Goal: Communication & Community: Connect with others

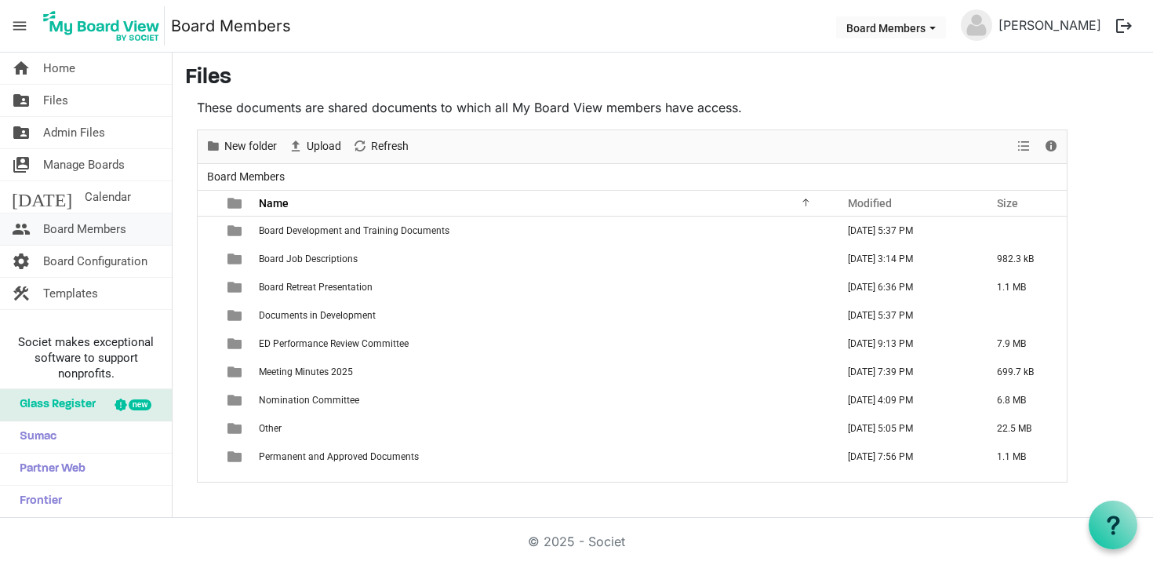
click at [98, 232] on span "Board Members" at bounding box center [84, 228] width 83 height 31
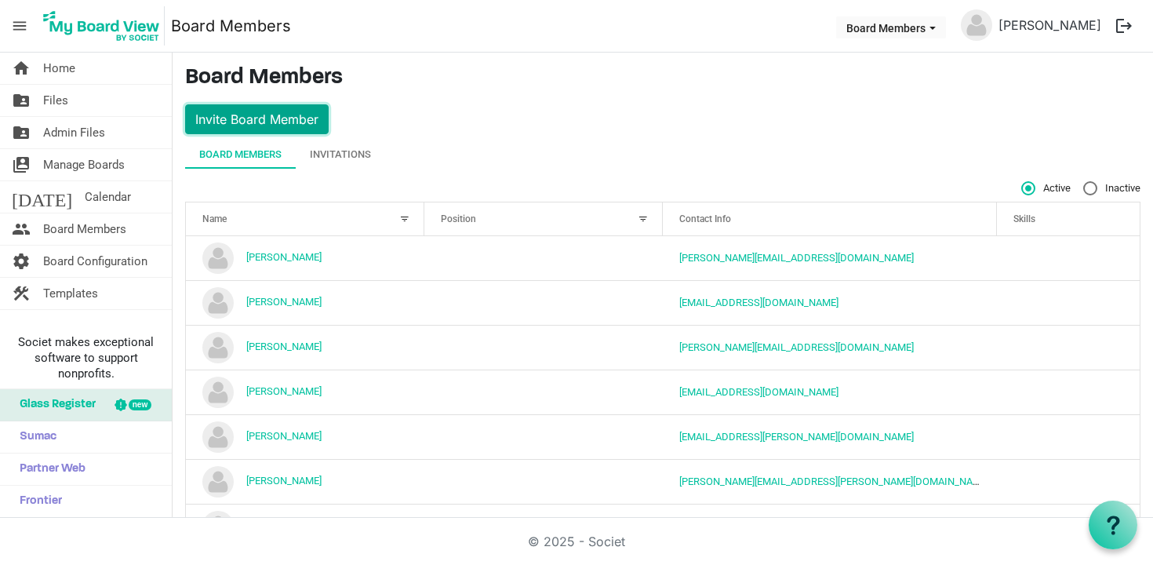
click at [275, 117] on button "Invite Board Member" at bounding box center [257, 119] width 144 height 30
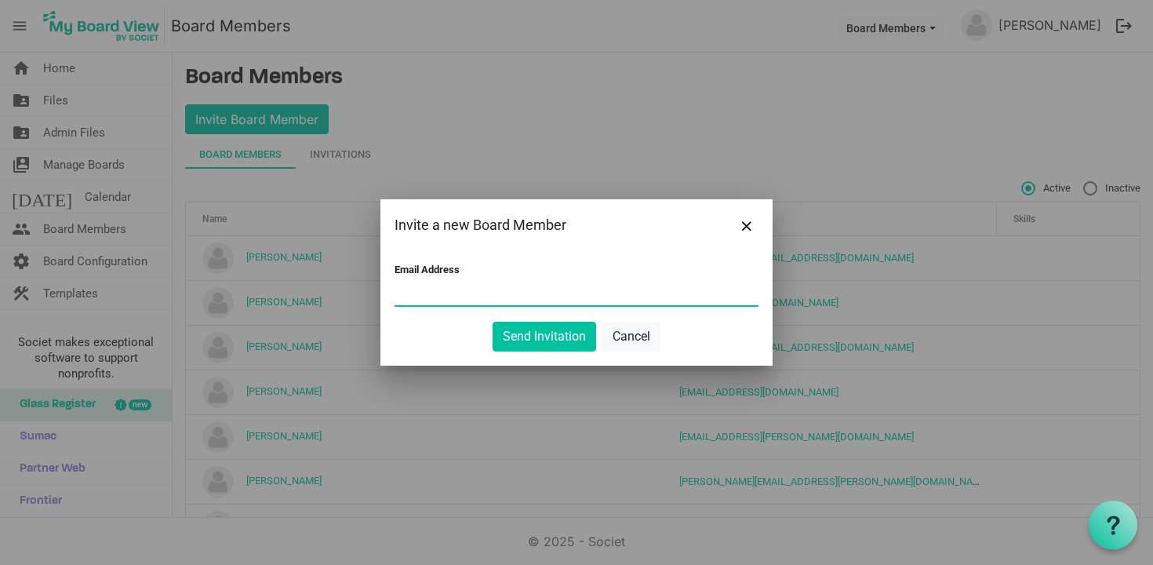
paste input "[EMAIL_ADDRESS][DOMAIN_NAME]"
type input "[EMAIL_ADDRESS][DOMAIN_NAME]"
click at [533, 340] on button "Send Invitation" at bounding box center [545, 337] width 104 height 30
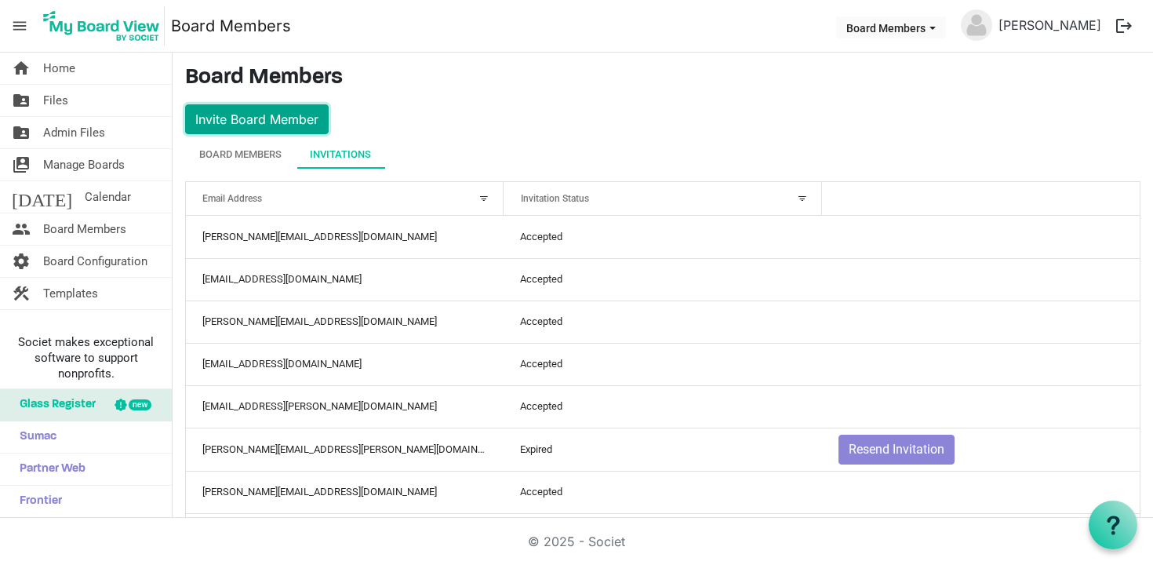
click at [270, 117] on button "Invite Board Member" at bounding box center [257, 119] width 144 height 30
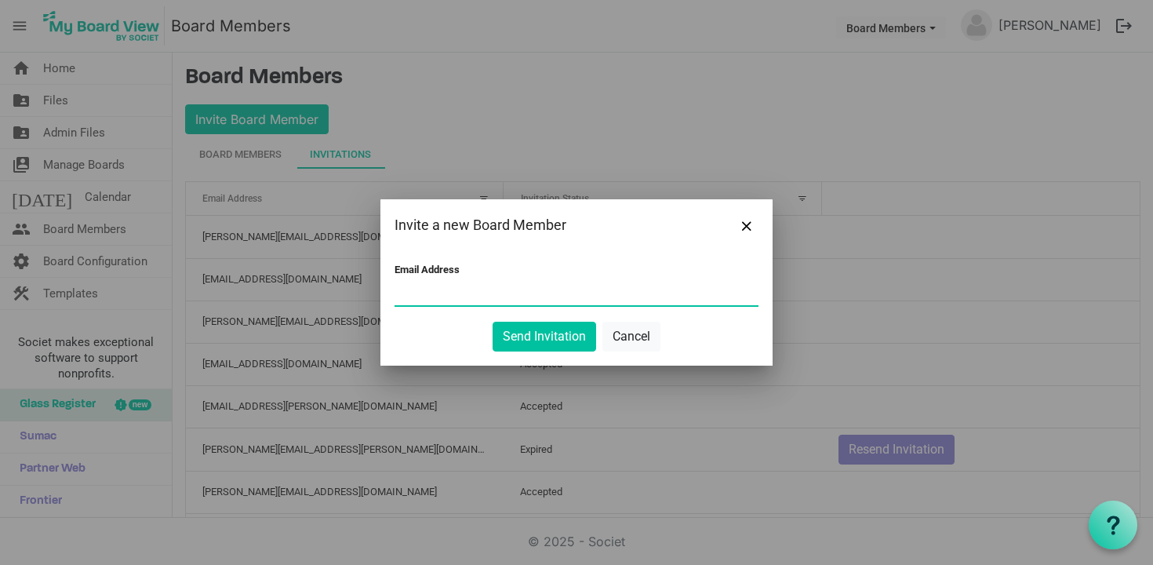
paste input "[EMAIL_ADDRESS][DOMAIN_NAME]"
type input "[EMAIL_ADDRESS][DOMAIN_NAME]"
click at [537, 348] on button "Send Invitation" at bounding box center [545, 337] width 104 height 30
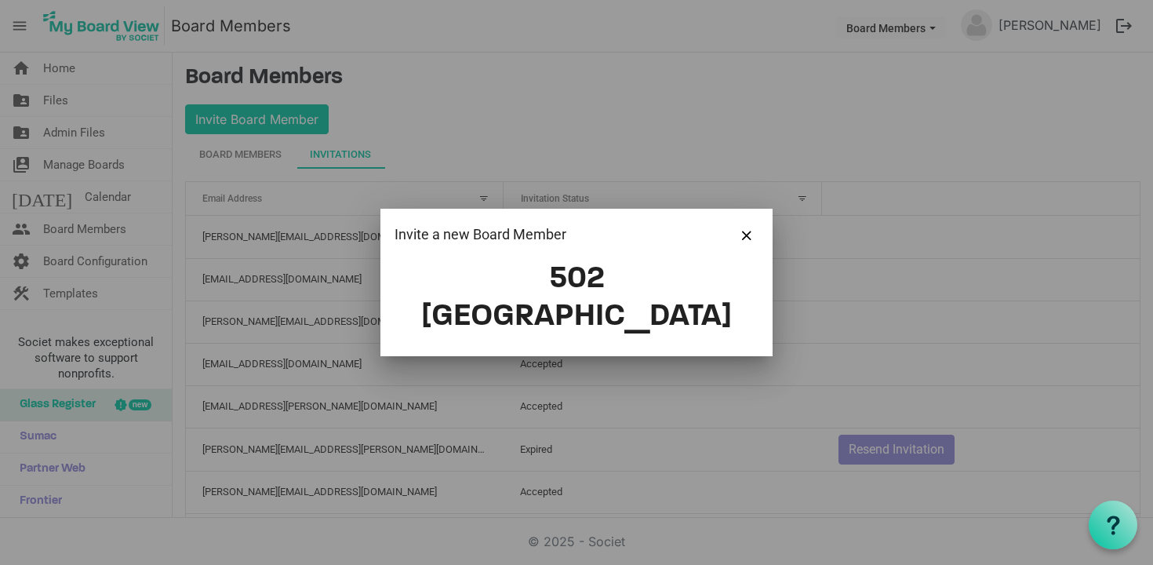
click at [755, 242] on div "Invite a new Board Member" at bounding box center [577, 235] width 392 height 52
click at [752, 246] on button "Close" at bounding box center [747, 235] width 24 height 24
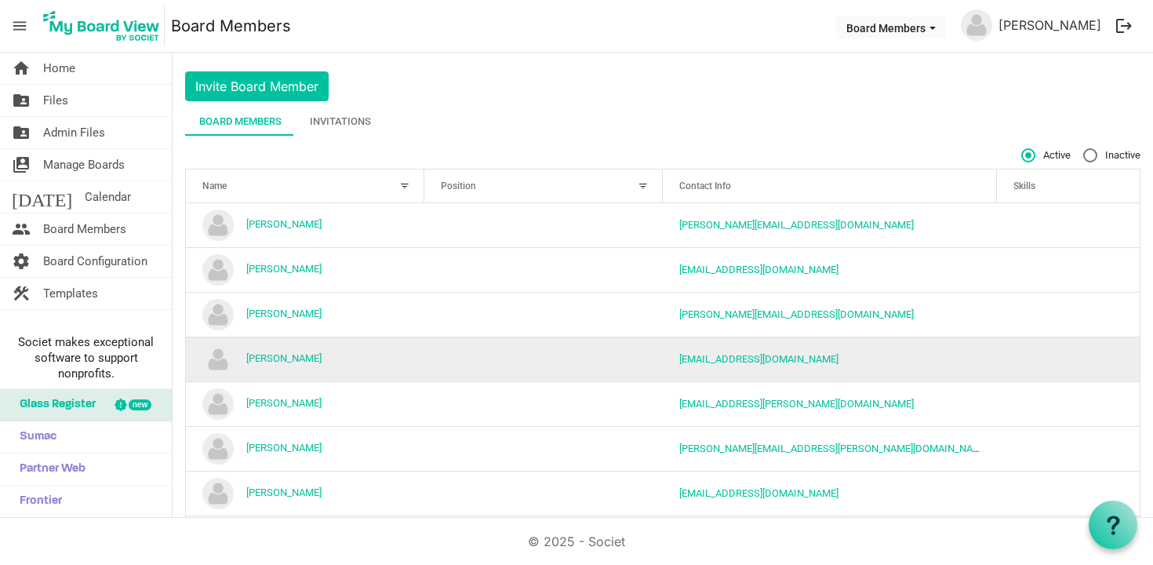
scroll to position [100, 0]
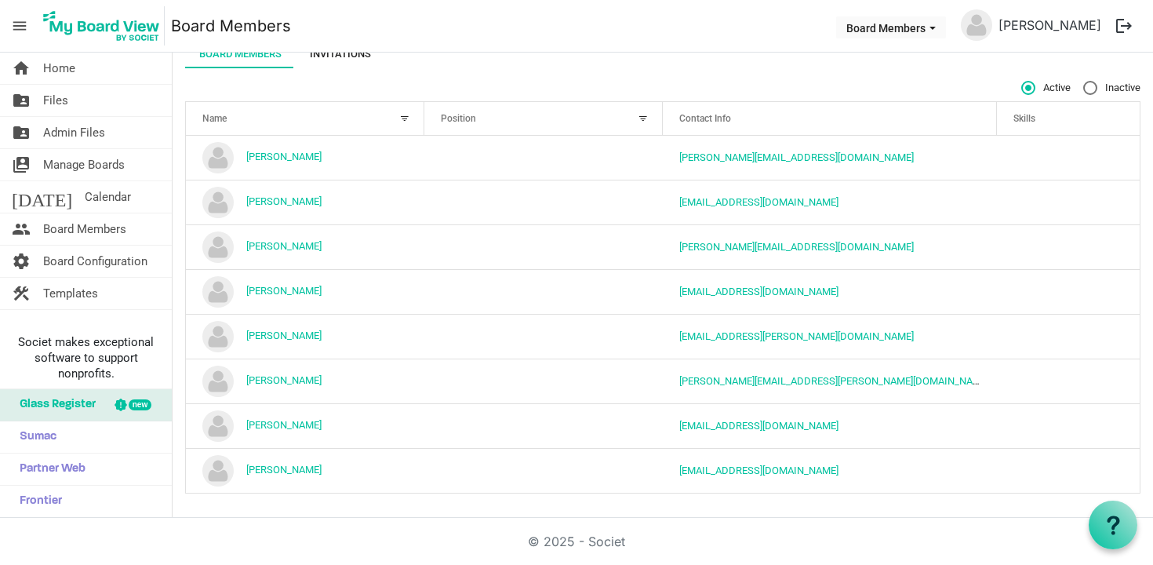
click at [349, 58] on div "Invitations" at bounding box center [340, 54] width 61 height 16
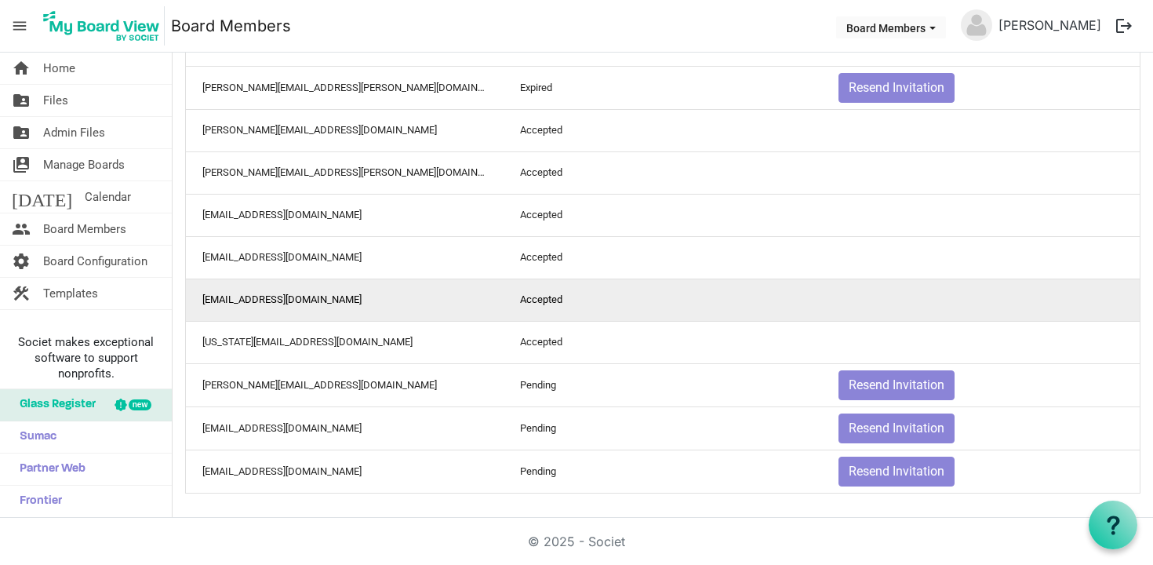
scroll to position [0, 0]
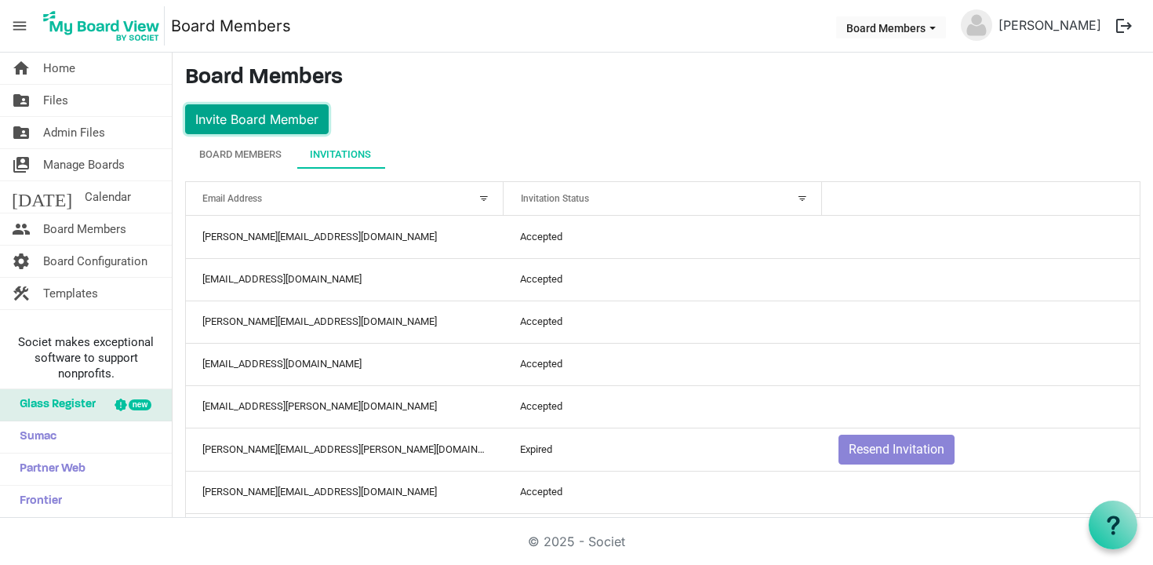
click at [246, 118] on button "Invite Board Member" at bounding box center [257, 119] width 144 height 30
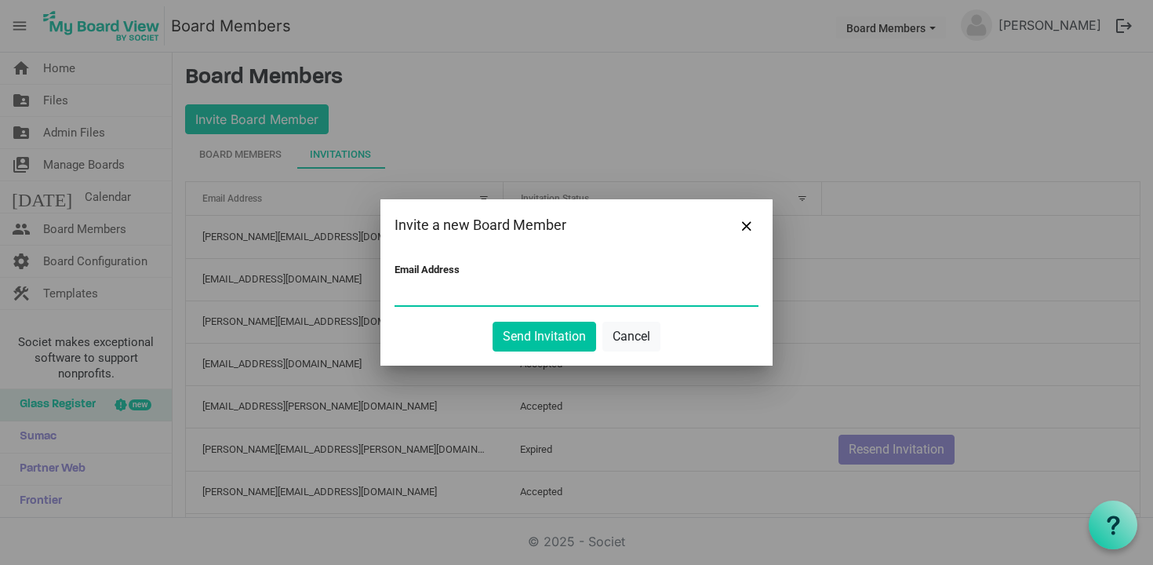
paste input "eetg@hotmail.ca"
type input "eetg@hotmail.ca"
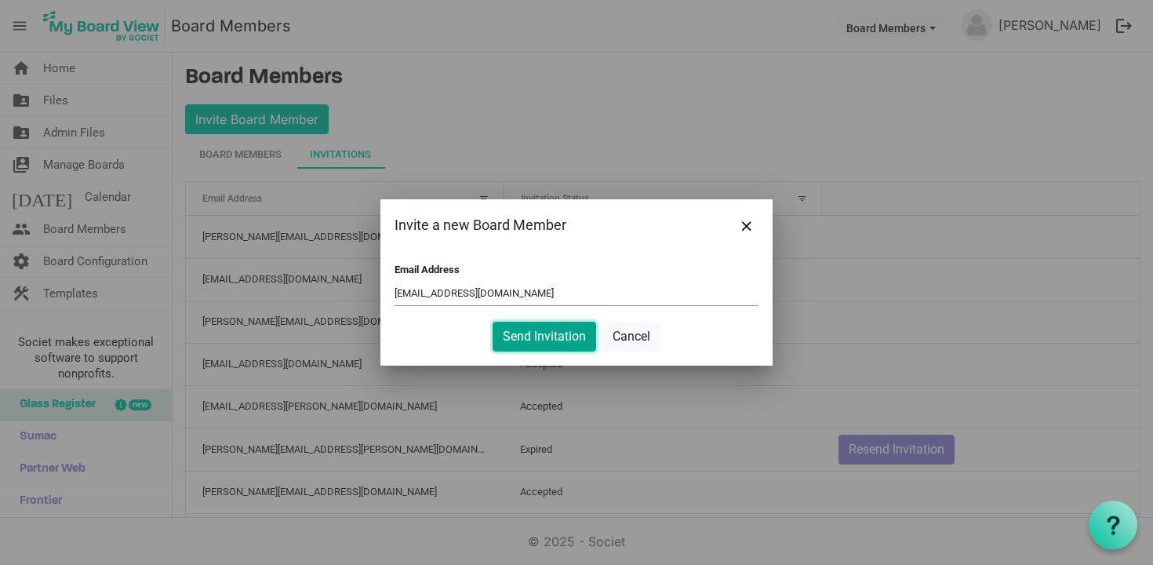
click at [533, 337] on button "Send Invitation" at bounding box center [545, 337] width 104 height 30
